Goal: Information Seeking & Learning: Learn about a topic

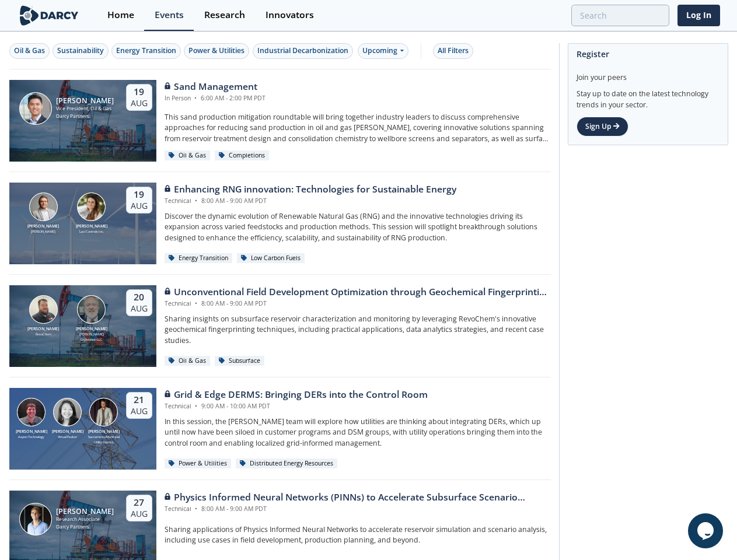
click at [368, 280] on div "[PERSON_NAME] RevoChem [PERSON_NAME] [PERSON_NAME] Exploration LLC [DATE] Uncon…" at bounding box center [280, 326] width 542 height 103
click at [30, 51] on div "Oil & Gas" at bounding box center [29, 51] width 31 height 11
click at [81, 51] on div "Sustainability" at bounding box center [80, 51] width 47 height 11
click at [147, 51] on div "Energy Transition" at bounding box center [146, 51] width 60 height 11
click at [218, 51] on div "Power & Utilities" at bounding box center [217, 51] width 56 height 11
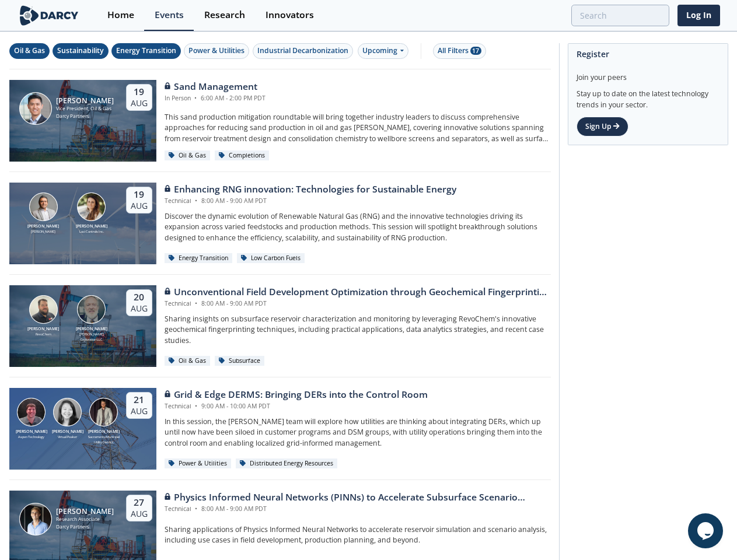
click at [305, 51] on div "Industrial Decarbonization" at bounding box center [302, 51] width 91 height 11
click at [386, 51] on div "Upcoming" at bounding box center [383, 51] width 51 height 16
click at [457, 51] on div "All Filters 17" at bounding box center [460, 51] width 44 height 11
click at [706, 531] on icon "$i18n('chat', 'chat_widget')" at bounding box center [706, 532] width 16 height 18
